Goal: Navigation & Orientation: Understand site structure

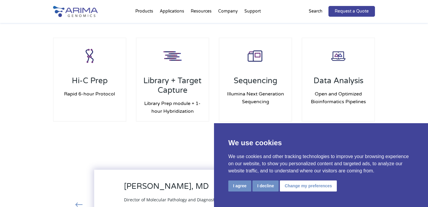
scroll to position [586, 0]
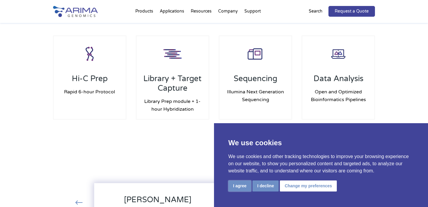
click at [232, 185] on button "I agree" at bounding box center [239, 185] width 23 height 11
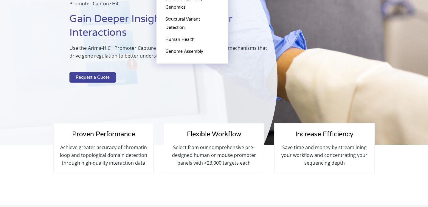
scroll to position [0, 0]
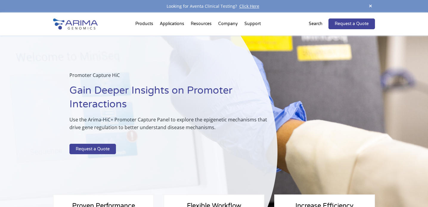
click at [82, 23] on img at bounding box center [75, 23] width 45 height 11
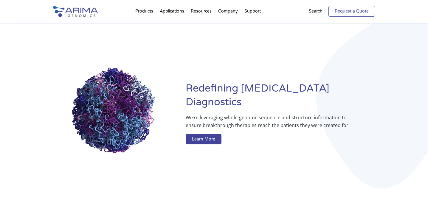
click at [345, 12] on link "Request a Quote" at bounding box center [351, 11] width 46 height 11
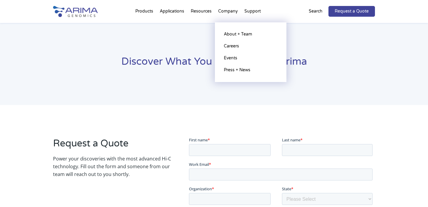
click at [230, 12] on li "Company About + Team Careers Events Press + News" at bounding box center [228, 12] width 26 height 20
click at [235, 36] on link "About + Team" at bounding box center [251, 34] width 60 height 12
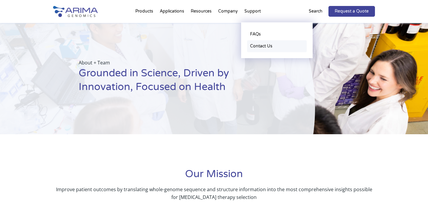
click at [255, 43] on link "Contact Us" at bounding box center [277, 46] width 60 height 12
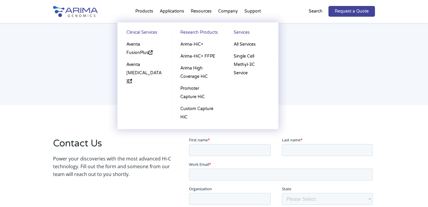
click at [143, 12] on li "Products Clinical Services Aventa FusionPlus Aventa Lymphoma Research Products …" at bounding box center [144, 12] width 24 height 20
